Goal: Task Accomplishment & Management: Manage account settings

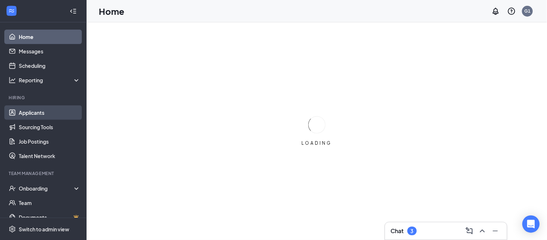
click at [19, 115] on link "Applicants" at bounding box center [50, 112] width 62 height 14
click at [28, 111] on link "Applicants" at bounding box center [50, 112] width 62 height 14
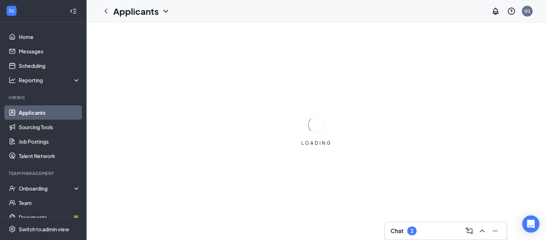
click at [35, 112] on link "Applicants" at bounding box center [50, 112] width 62 height 14
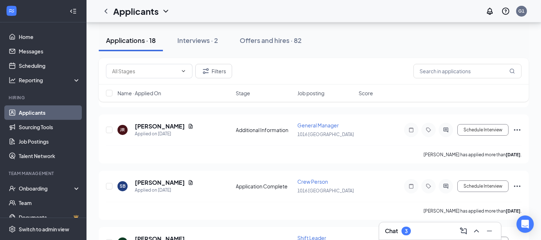
scroll to position [320, 0]
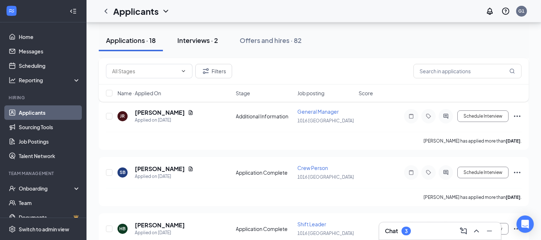
click at [204, 40] on div "Interviews · 2" at bounding box center [197, 40] width 41 height 9
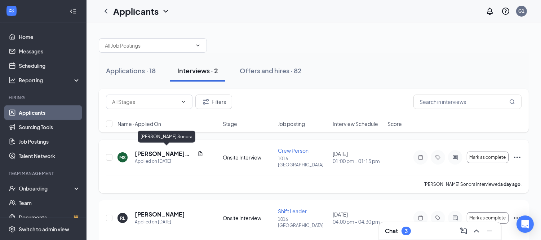
scroll to position [10, 0]
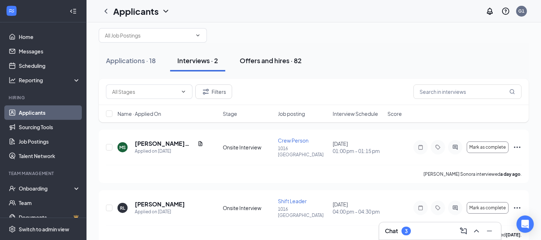
click at [254, 56] on div "Offers and hires · 82" at bounding box center [271, 60] width 62 height 9
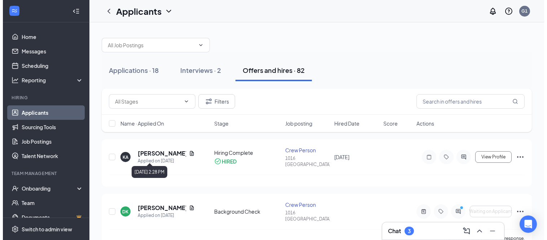
scroll to position [40, 0]
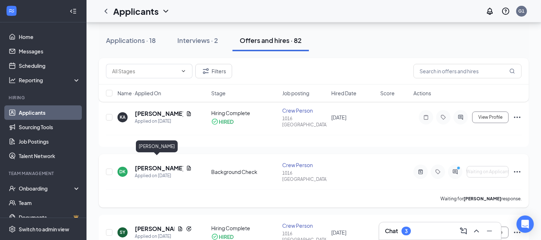
click at [155, 164] on h5 "[PERSON_NAME]" at bounding box center [159, 168] width 48 height 8
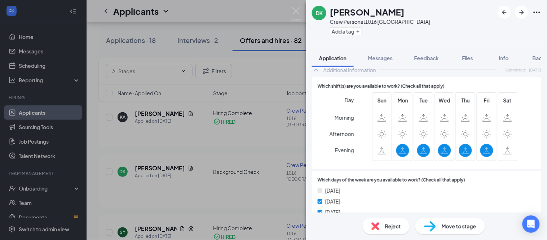
scroll to position [560, 0]
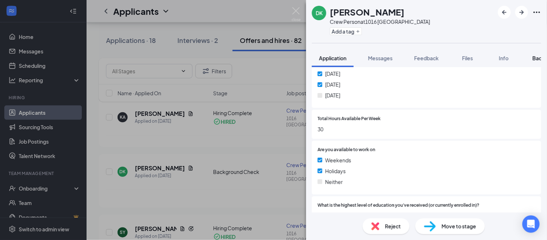
click at [534, 57] on span "Background" at bounding box center [547, 58] width 30 height 6
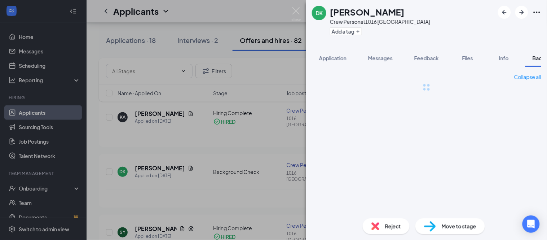
scroll to position [0, 30]
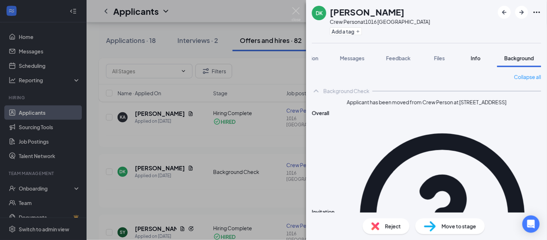
click at [477, 58] on span "Info" at bounding box center [476, 58] width 10 height 6
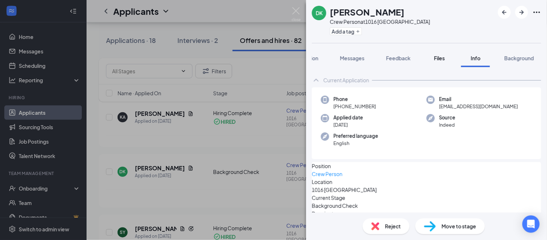
click at [445, 58] on div "Files" at bounding box center [439, 57] width 14 height 7
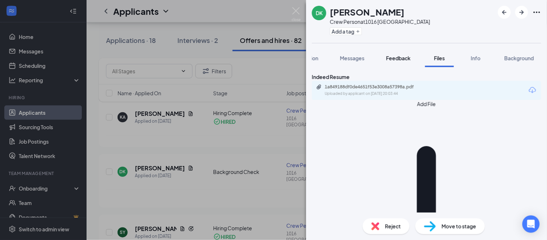
drag, startPoint x: 403, startPoint y: 60, endPoint x: 396, endPoint y: 62, distance: 7.4
click at [403, 60] on span "Feedback" at bounding box center [398, 58] width 25 height 6
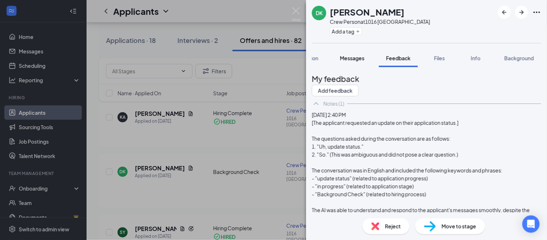
click at [359, 59] on span "Messages" at bounding box center [352, 58] width 25 height 6
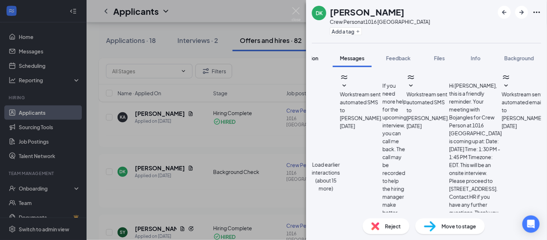
scroll to position [279, 0]
click at [312, 59] on span "Application" at bounding box center [304, 58] width 27 height 6
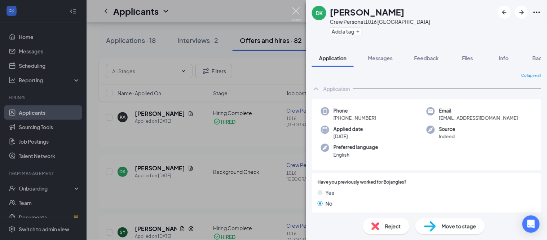
click at [298, 12] on img at bounding box center [295, 14] width 9 height 14
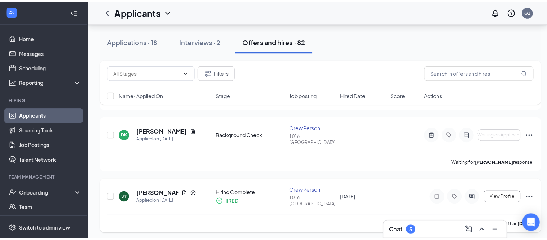
scroll to position [40, 0]
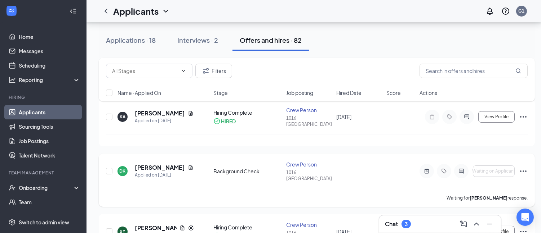
drag, startPoint x: 207, startPoint y: 160, endPoint x: 227, endPoint y: 163, distance: 20.4
click at [228, 163] on div "DK [PERSON_NAME] Applied on [DATE] Background Check Crew Person 1016 Waynesvill…" at bounding box center [317, 175] width 422 height 28
click at [267, 161] on div "DK [PERSON_NAME] Applied on [DATE] Background Check Crew Person 1016 Waynesvill…" at bounding box center [317, 175] width 422 height 28
click at [160, 164] on h5 "[PERSON_NAME]" at bounding box center [160, 168] width 50 height 8
